Goal: Check status: Check status

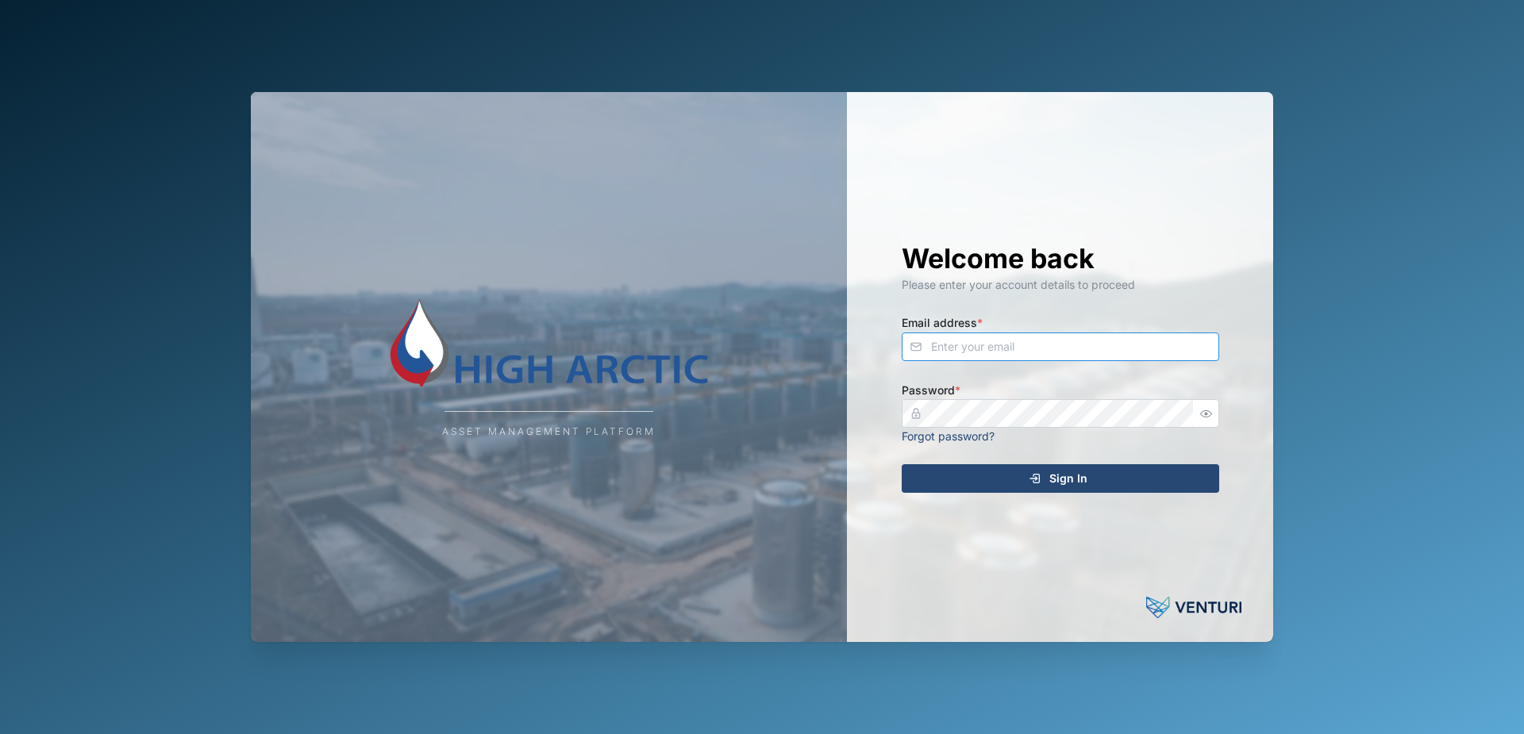
click at [1071, 345] on input "Email address *" at bounding box center [1059, 347] width 317 height 29
type input "[PERSON_NAME][EMAIL_ADDRESS][PERSON_NAME][DOMAIN_NAME]"
click at [1055, 477] on span "Sign In" at bounding box center [1068, 478] width 38 height 27
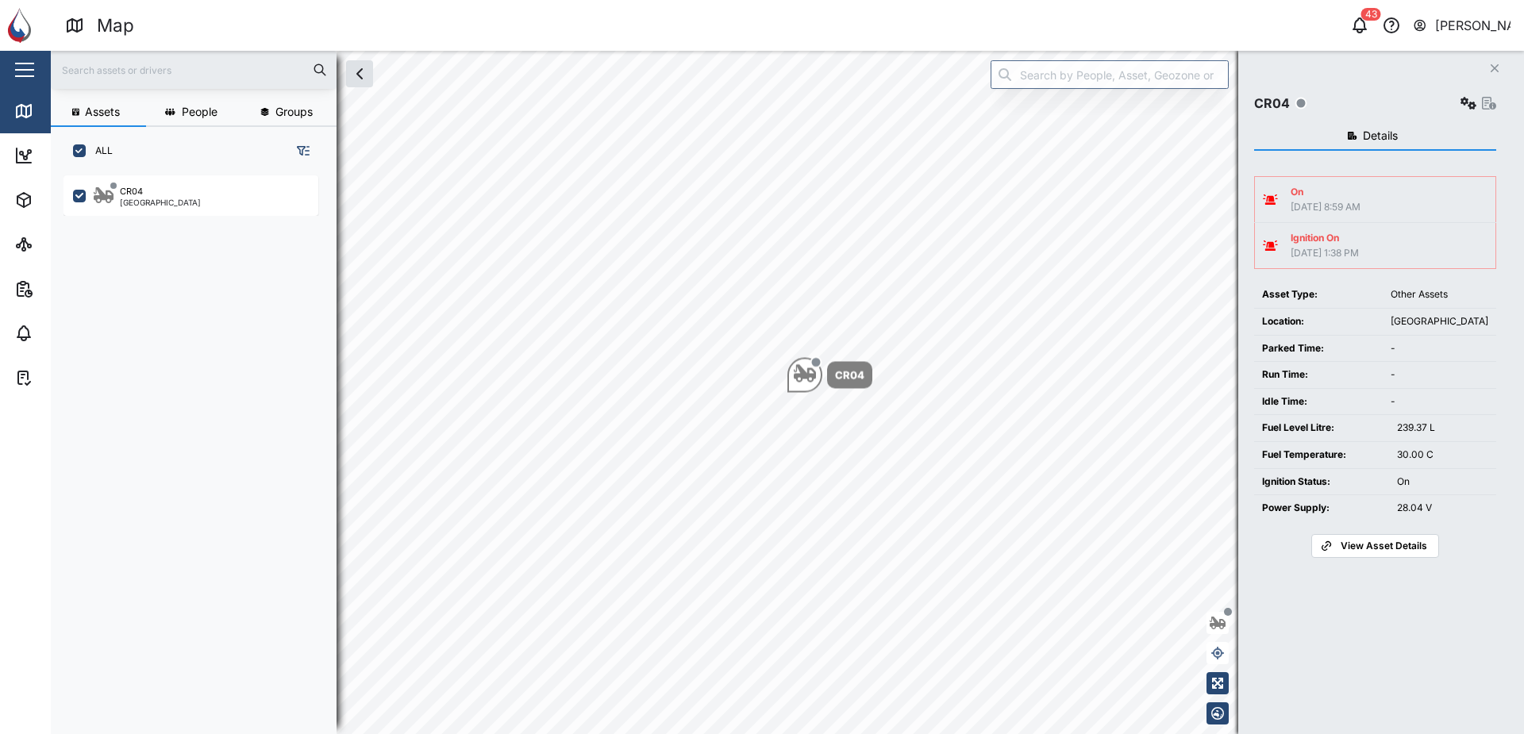
click at [1331, 242] on div "Ignition On" at bounding box center [1324, 238] width 68 height 15
click at [1371, 167] on div "On [DATE] 8:59 AM Ignition On [DATE] 1:38 PM Asset Type: Other Assets Location:…" at bounding box center [1375, 360] width 242 height 394
click at [1379, 133] on span "Details" at bounding box center [1380, 135] width 35 height 11
click at [1491, 102] on icon "button" at bounding box center [1489, 103] width 14 height 13
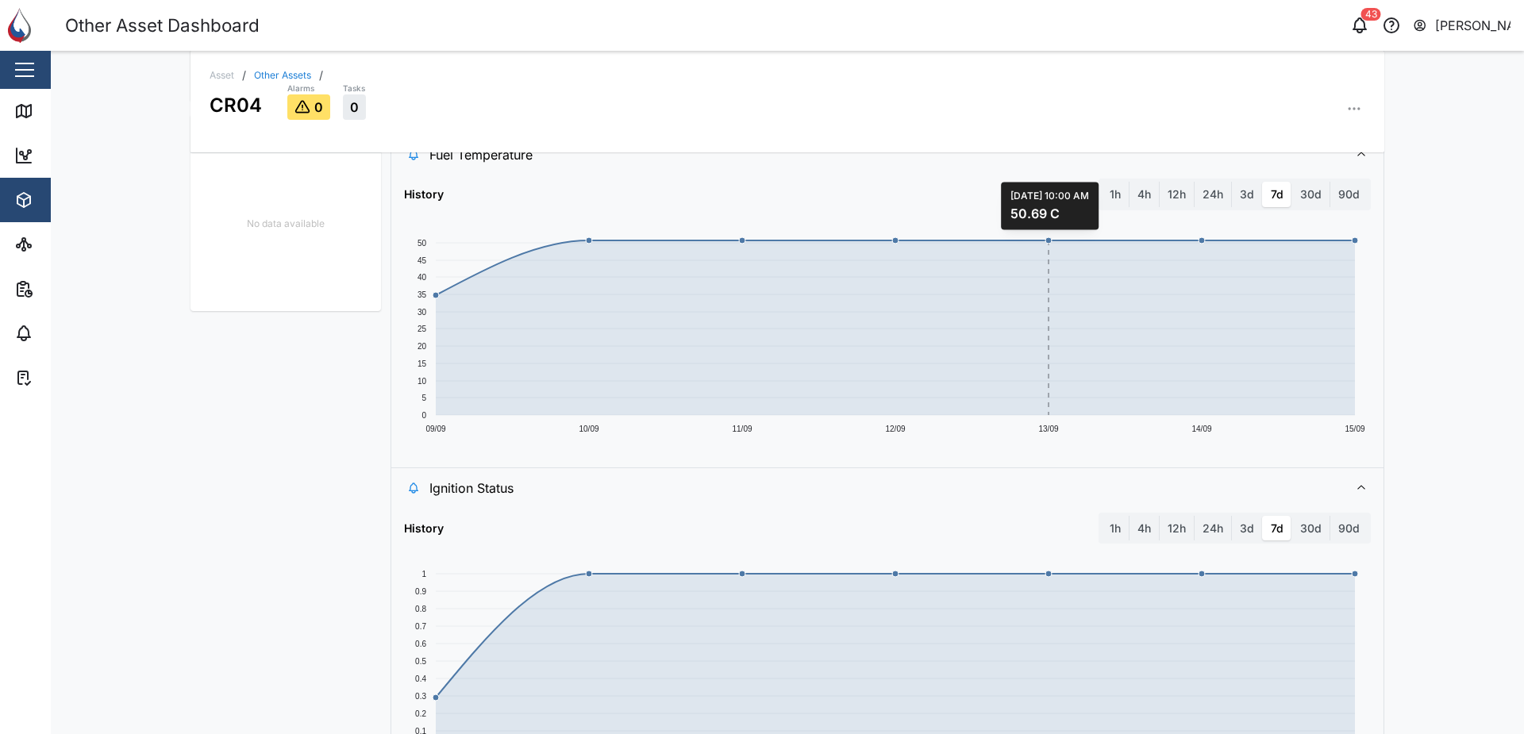
scroll to position [555, 0]
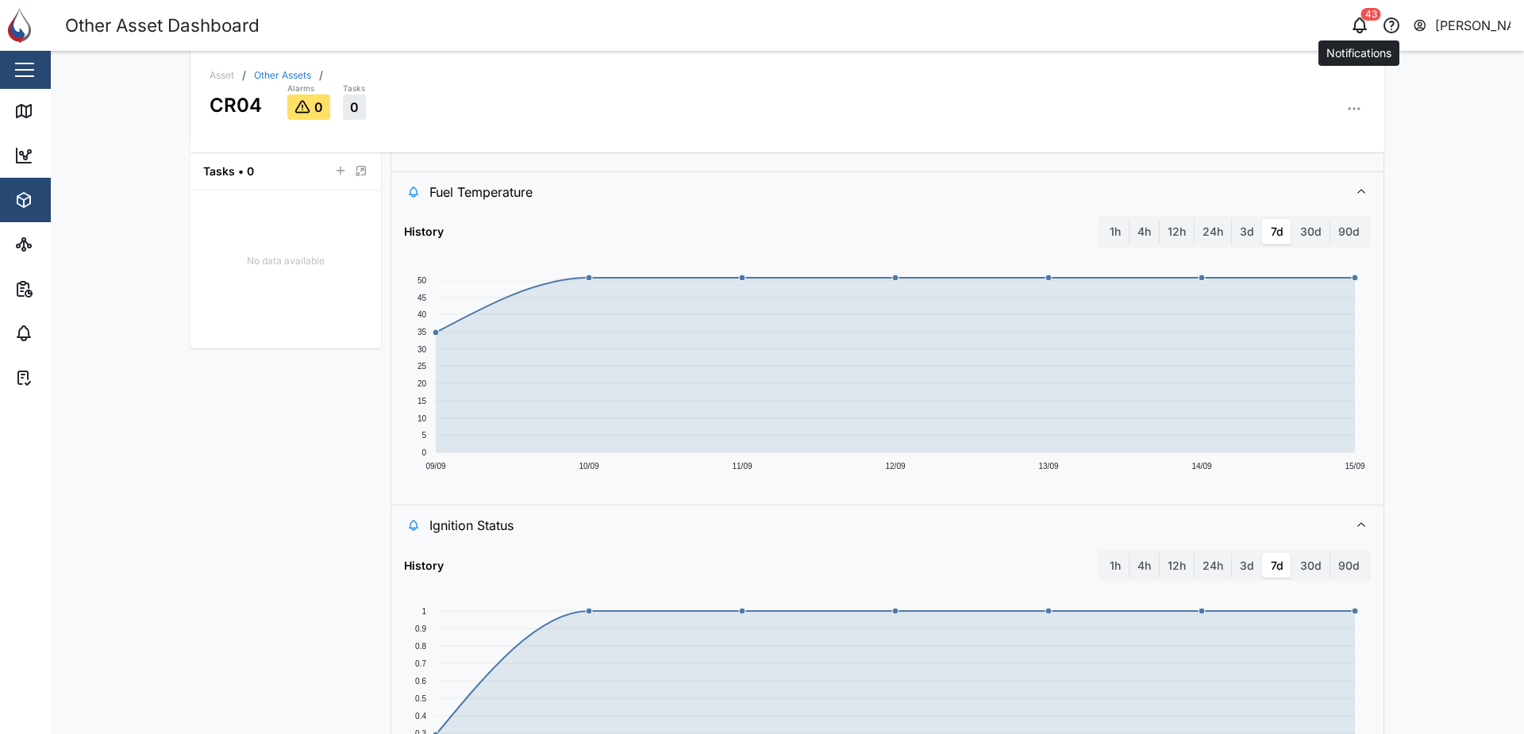
click at [1367, 26] on icon "button" at bounding box center [1359, 25] width 19 height 19
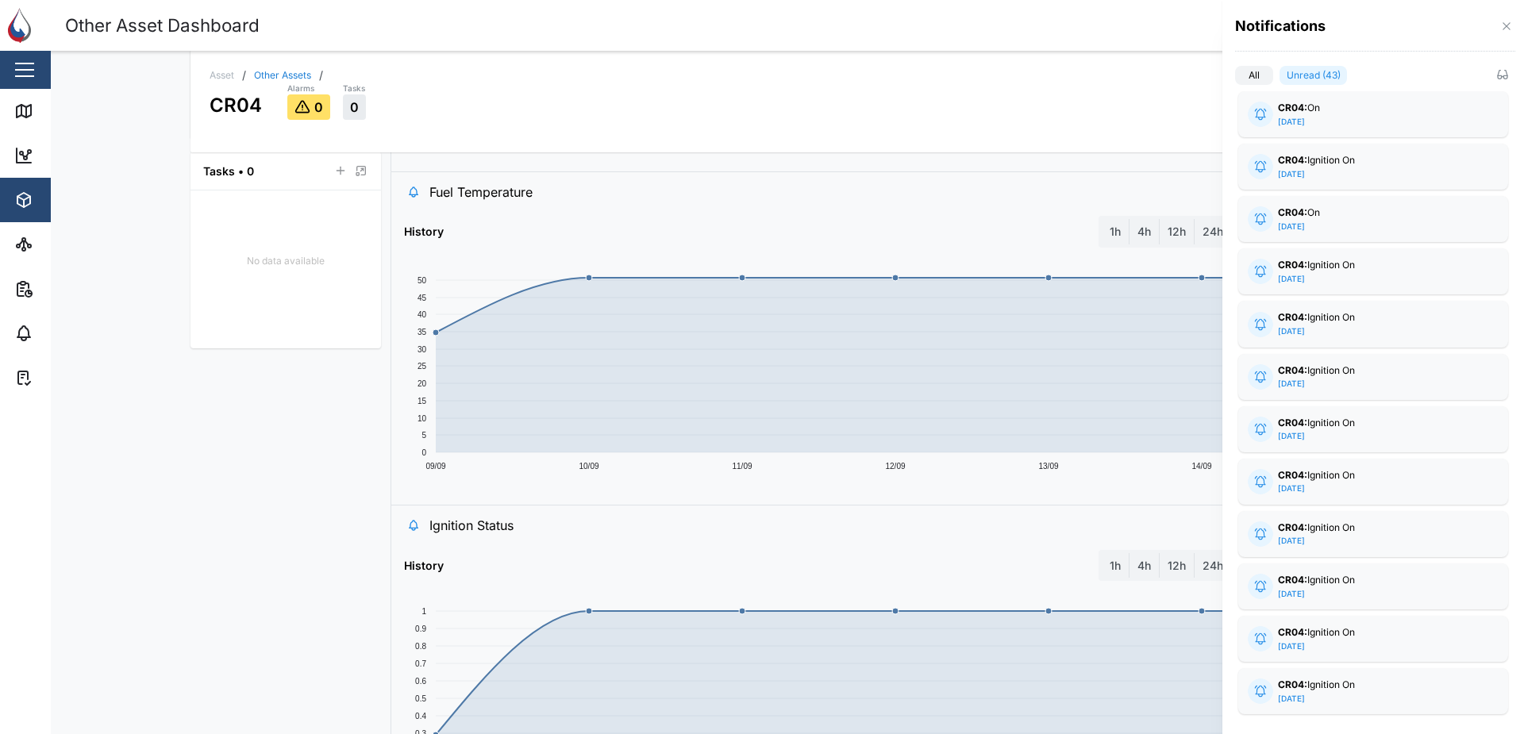
click at [1025, 14] on div at bounding box center [762, 367] width 1524 height 734
